Goal: Task Accomplishment & Management: Use online tool/utility

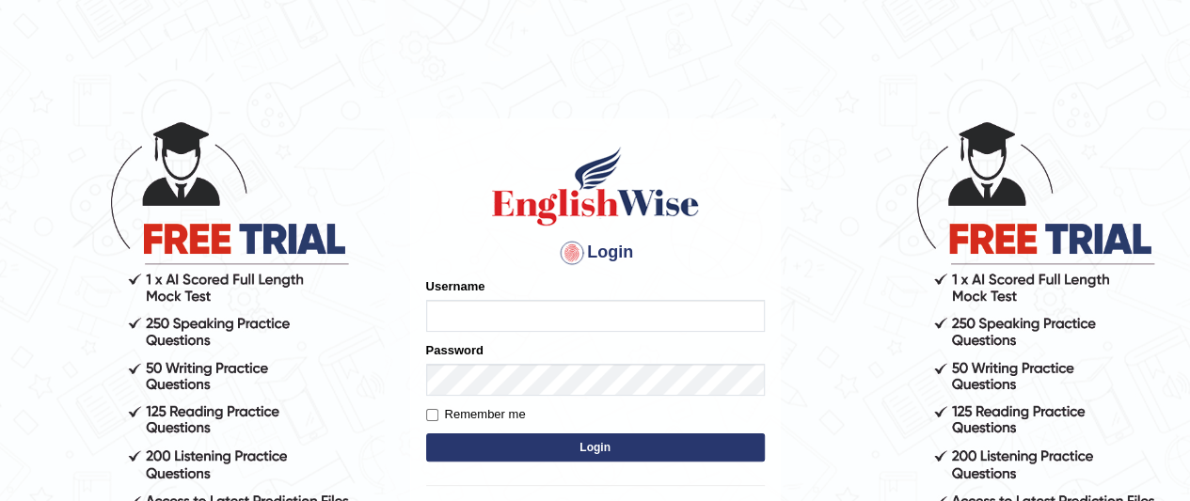
type input "faiq2025"
click at [508, 430] on form "Please fix the following errors: Username faiq2025 Password Remember me Login" at bounding box center [595, 371] width 339 height 189
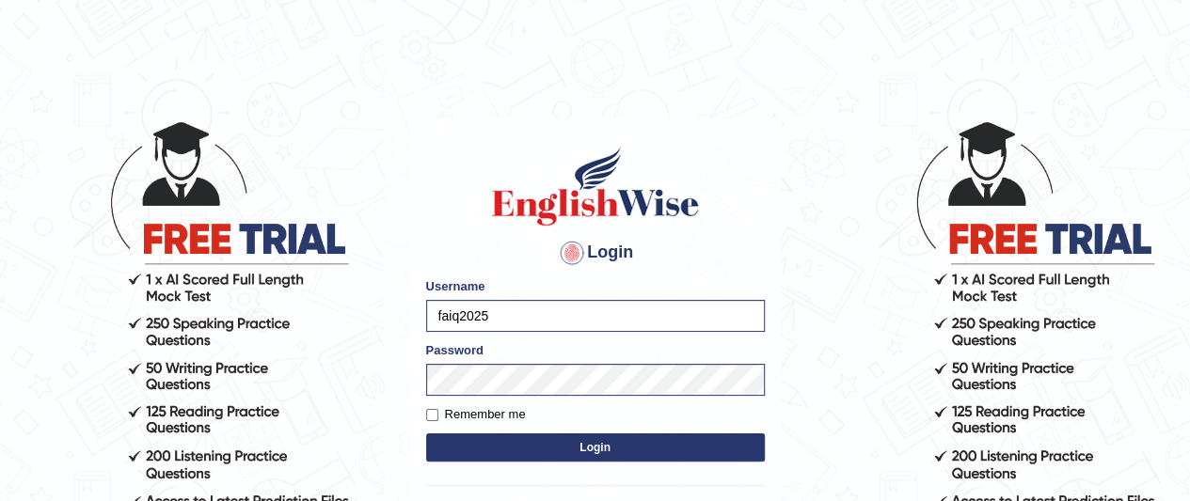
click at [511, 452] on button "Login" at bounding box center [595, 448] width 339 height 28
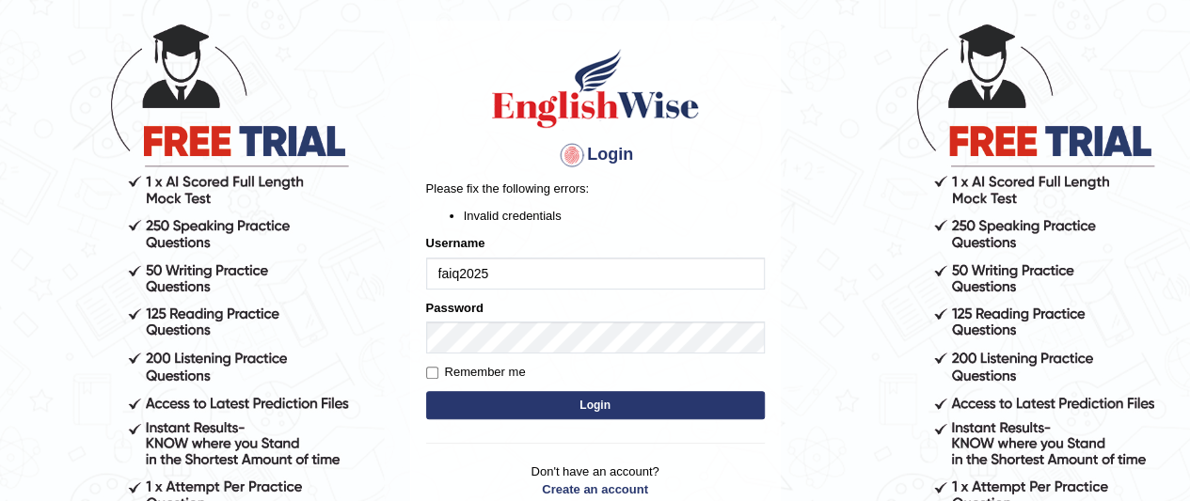
scroll to position [126, 0]
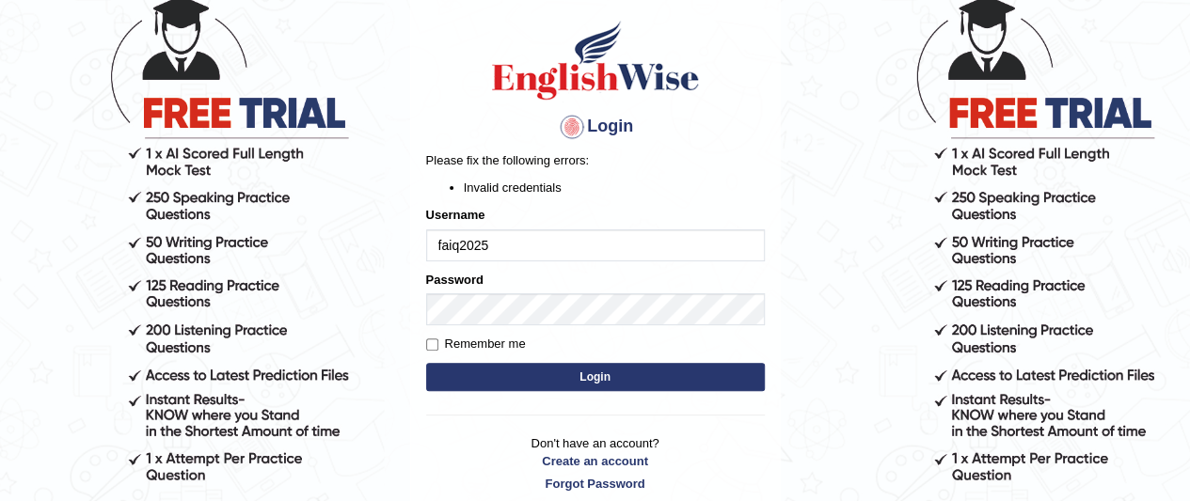
click at [495, 380] on button "Login" at bounding box center [595, 377] width 339 height 28
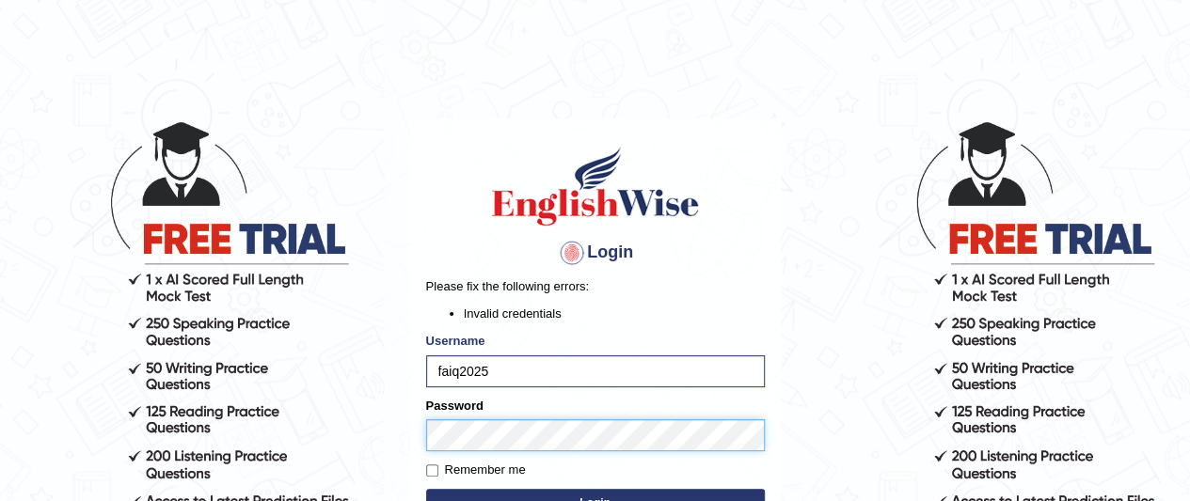
click at [426, 489] on button "Login" at bounding box center [595, 503] width 339 height 28
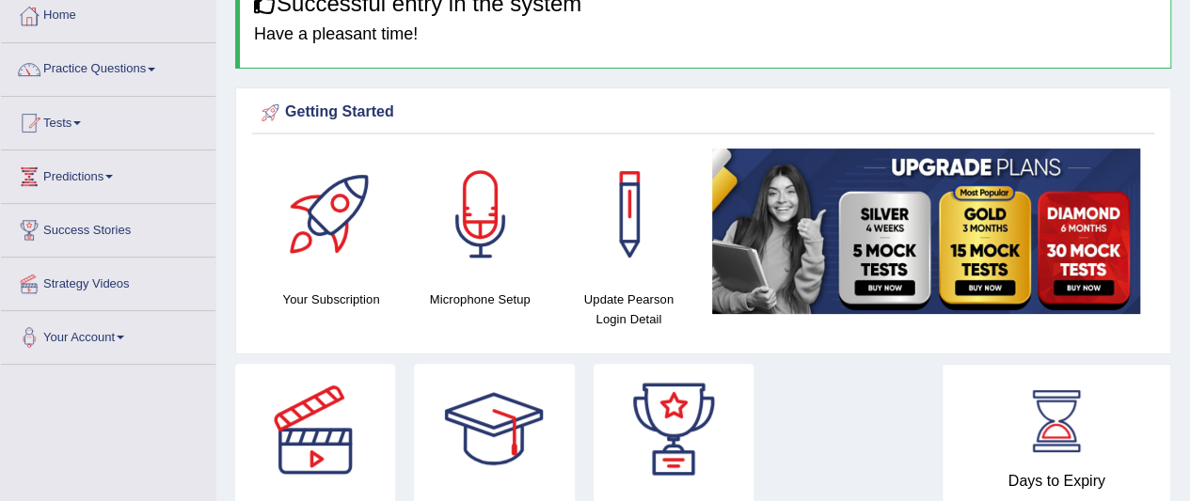
scroll to position [99, 0]
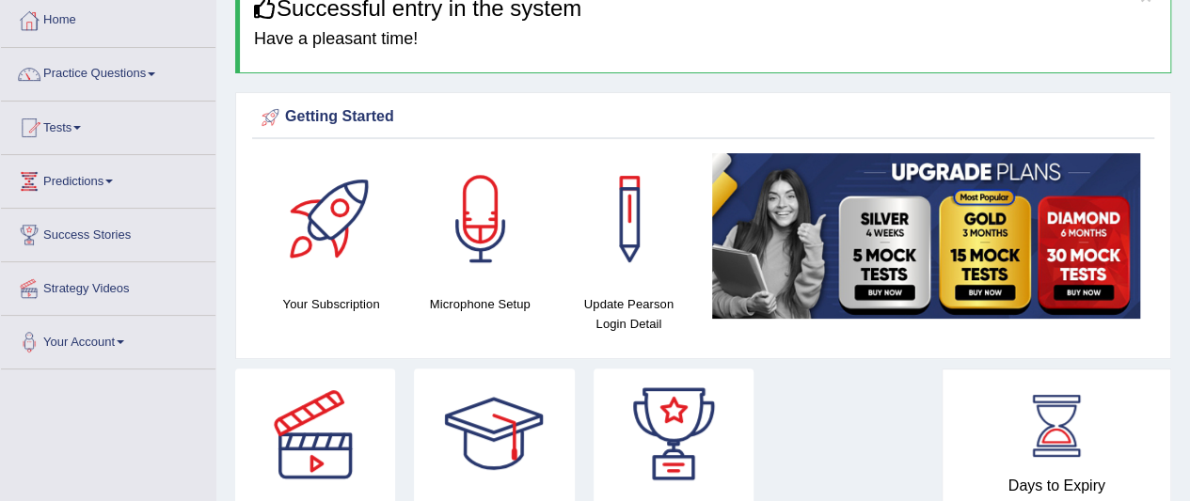
click at [115, 134] on link "Tests" at bounding box center [108, 125] width 214 height 47
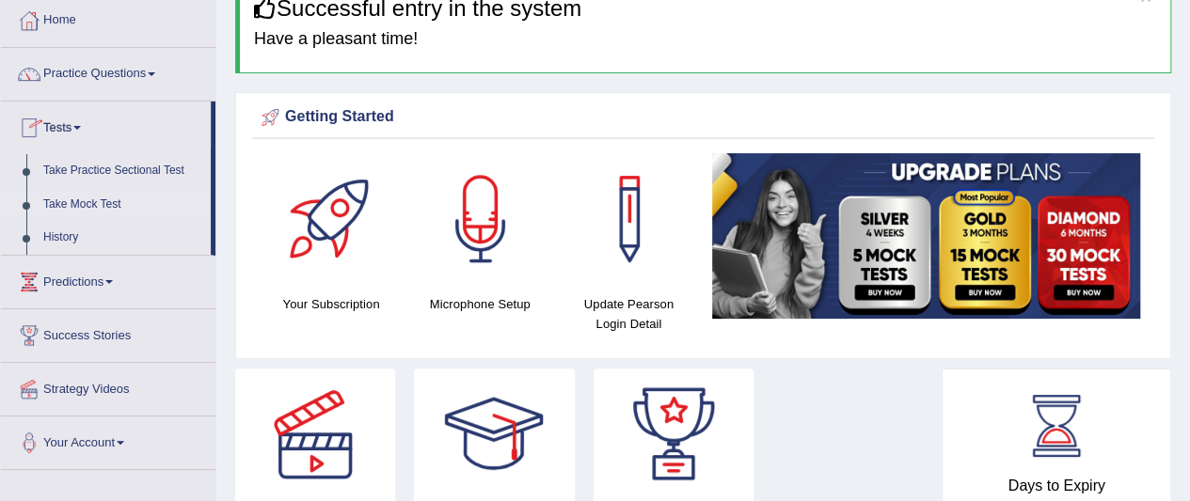
click at [107, 213] on link "Take Mock Test" at bounding box center [123, 205] width 176 height 34
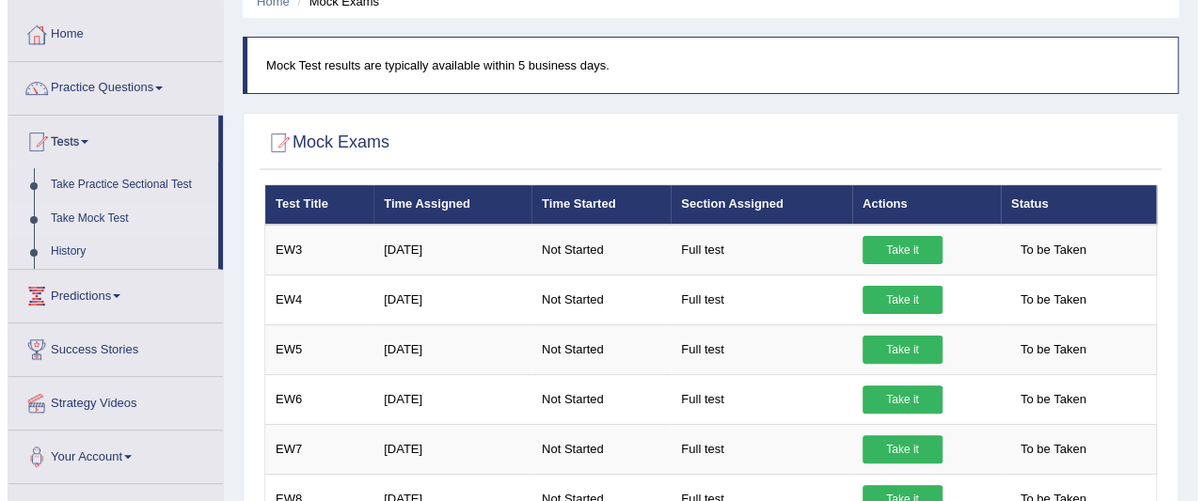
scroll to position [90, 0]
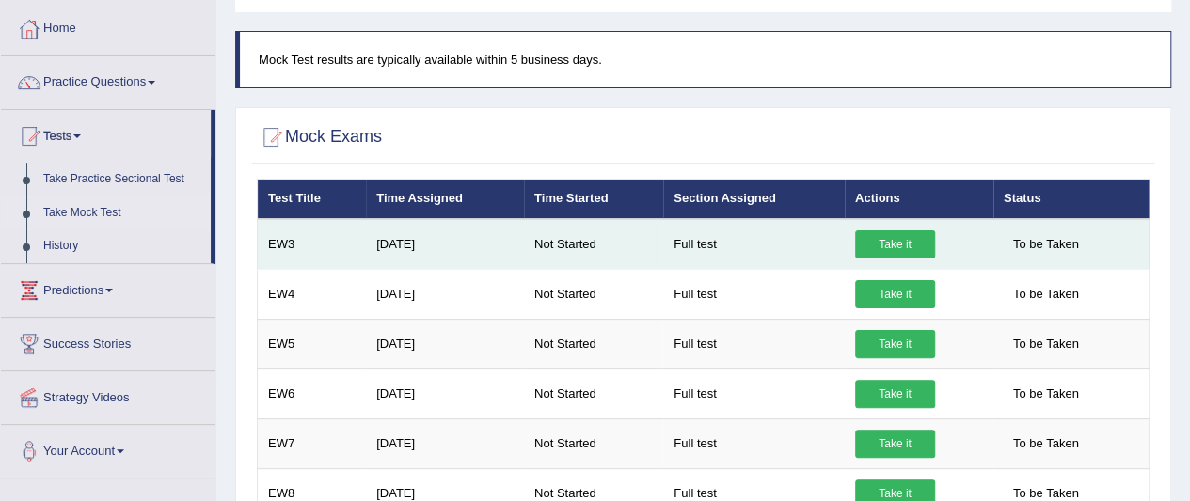
click at [925, 239] on link "Take it" at bounding box center [895, 244] width 80 height 28
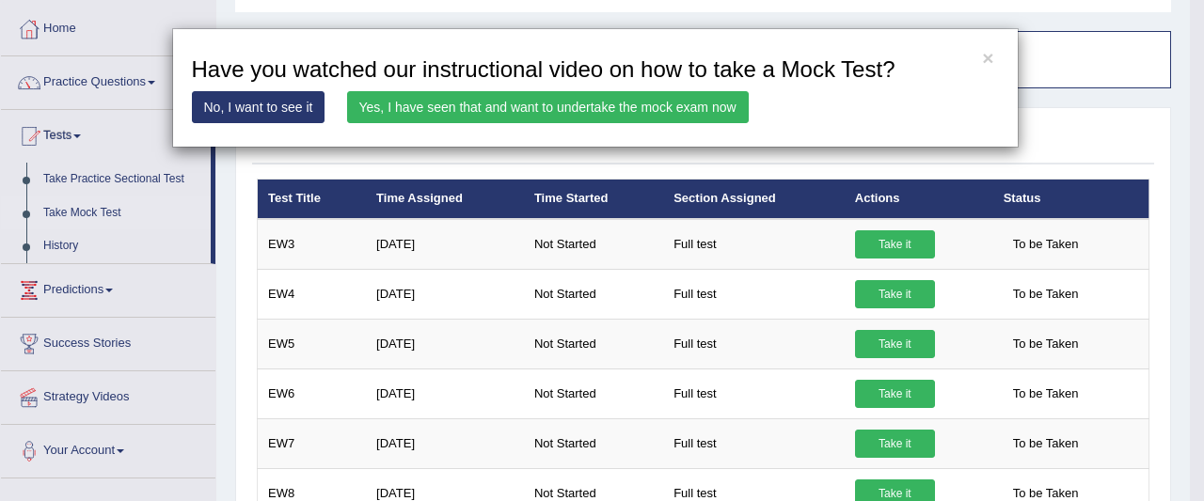
click at [672, 109] on link "Yes, I have seen that and want to undertake the mock exam now" at bounding box center [548, 107] width 402 height 32
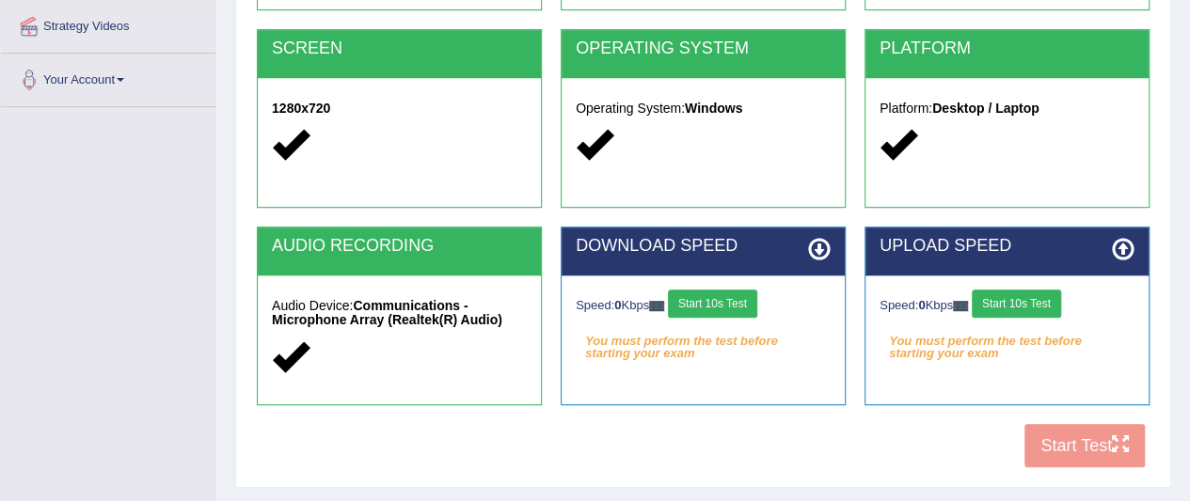
scroll to position [376, 0]
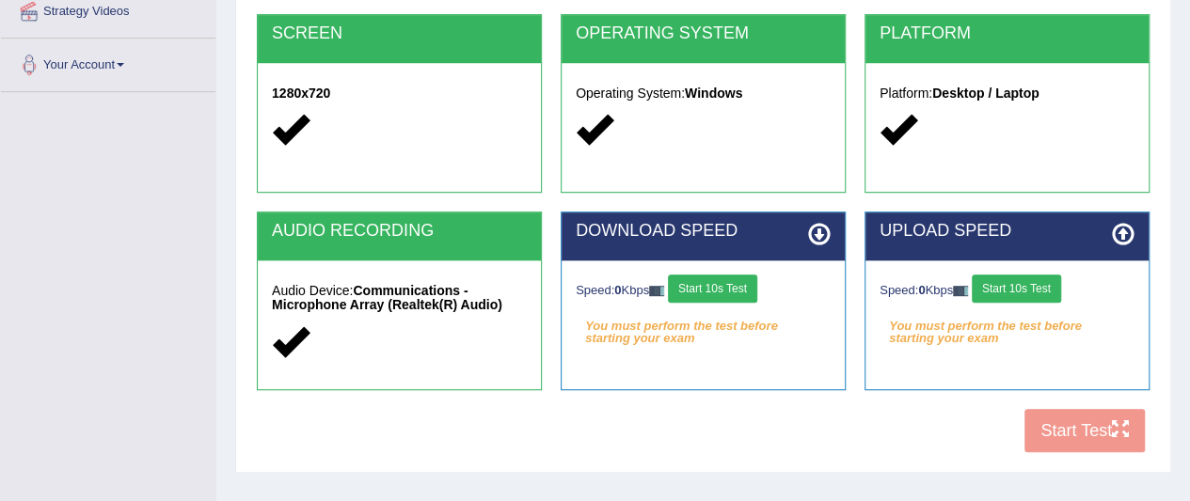
click at [724, 284] on button "Start 10s Test" at bounding box center [712, 289] width 89 height 28
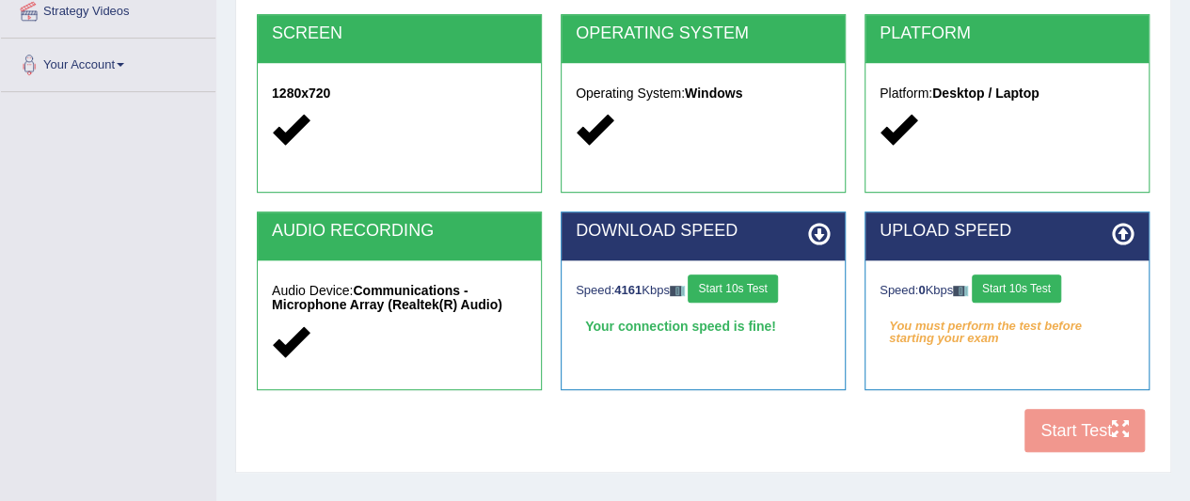
click at [1042, 277] on button "Start 10s Test" at bounding box center [1016, 289] width 89 height 28
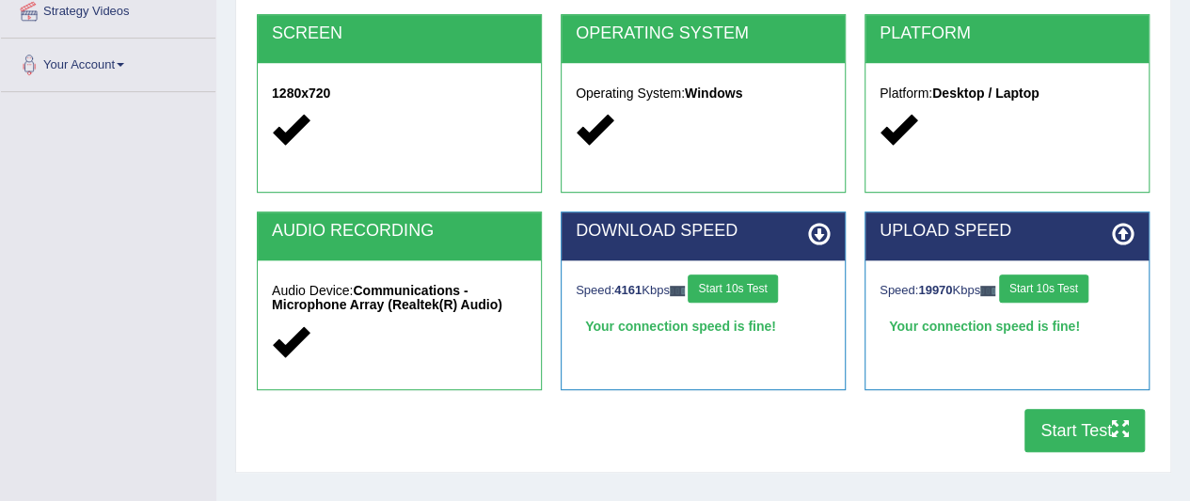
click at [1116, 429] on icon "button" at bounding box center [1120, 428] width 17 height 17
